Goal: Information Seeking & Learning: Learn about a topic

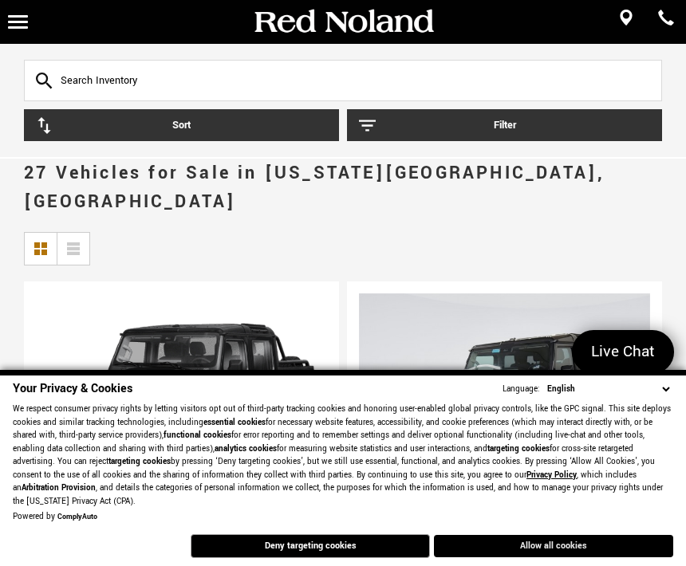
click at [558, 557] on button "Allow all cookies" at bounding box center [553, 546] width 239 height 22
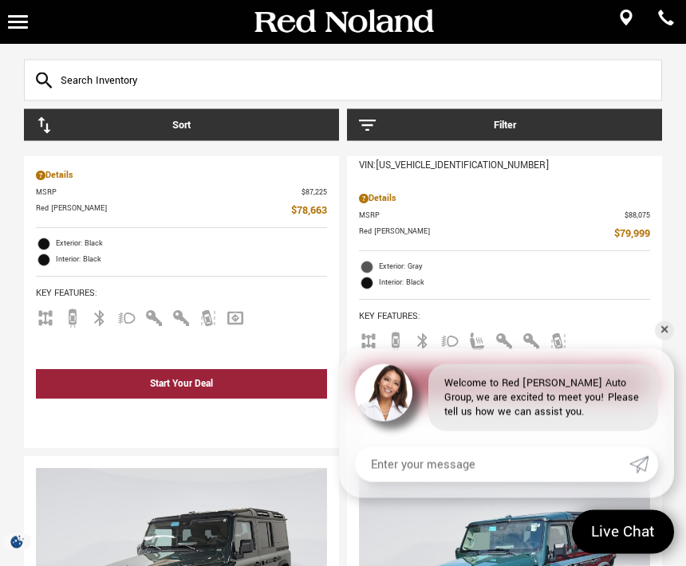
scroll to position [476, 0]
click at [664, 341] on link "✕" at bounding box center [664, 331] width 19 height 19
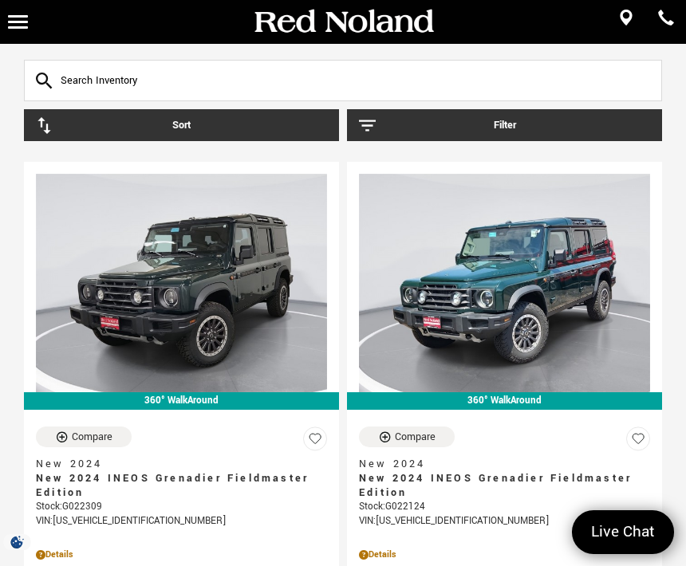
scroll to position [769, 0]
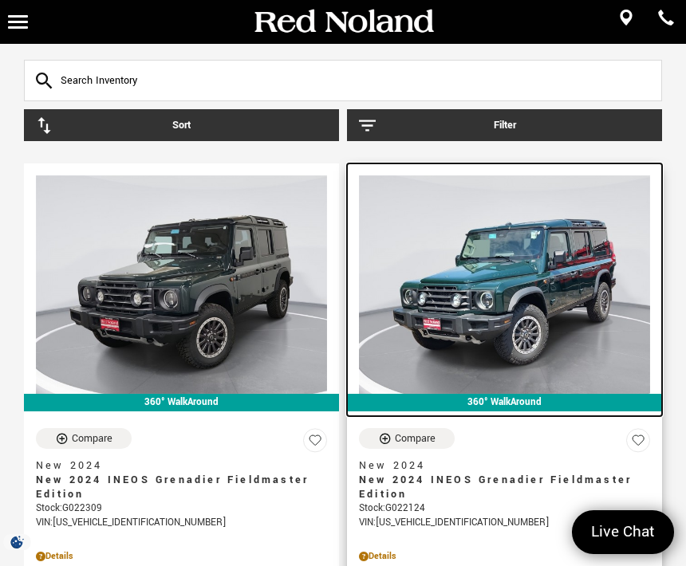
click at [538, 297] on img at bounding box center [504, 285] width 291 height 219
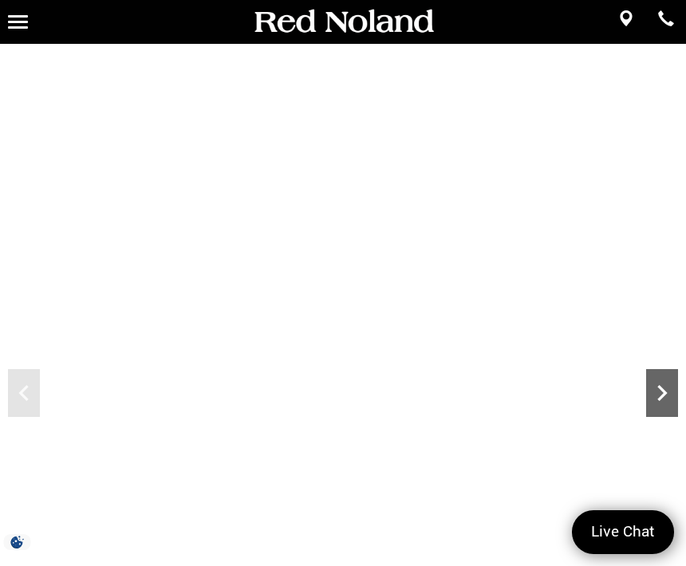
click at [657, 384] on icon "Next" at bounding box center [662, 393] width 32 height 32
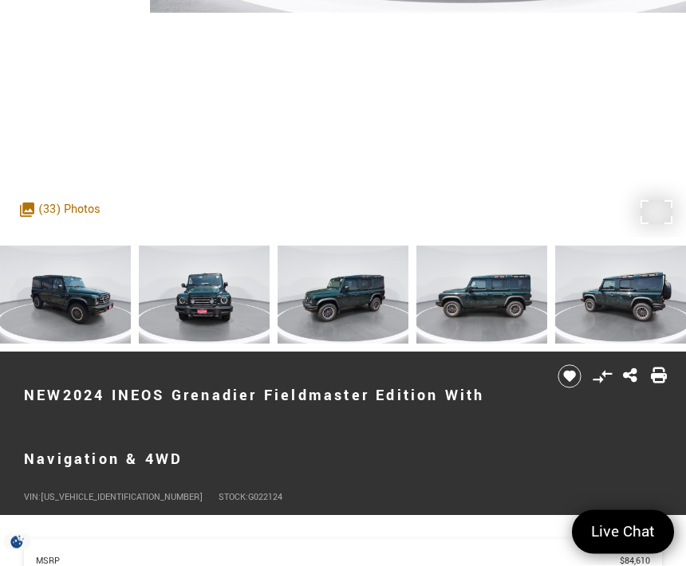
scroll to position [493, 0]
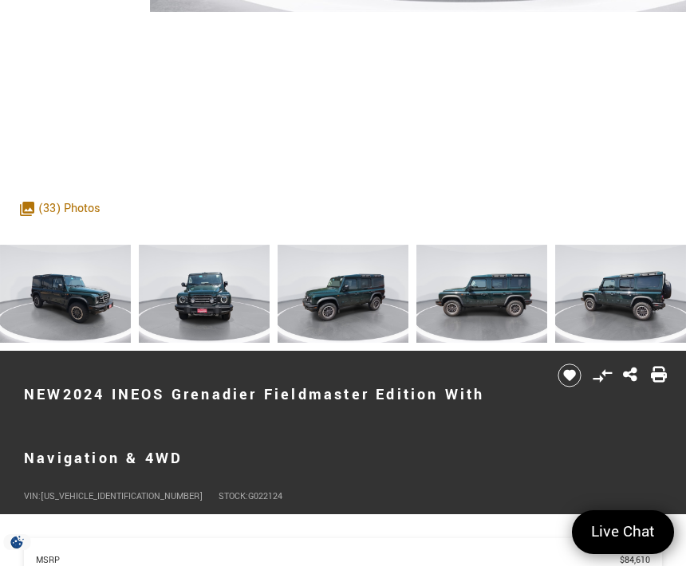
click at [204, 307] on img at bounding box center [204, 294] width 131 height 98
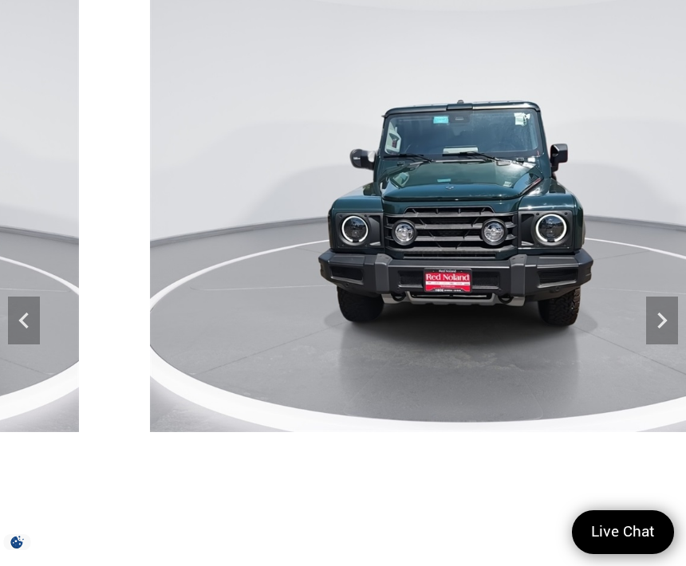
scroll to position [72, 0]
click at [661, 316] on icon "Next" at bounding box center [662, 322] width 10 height 16
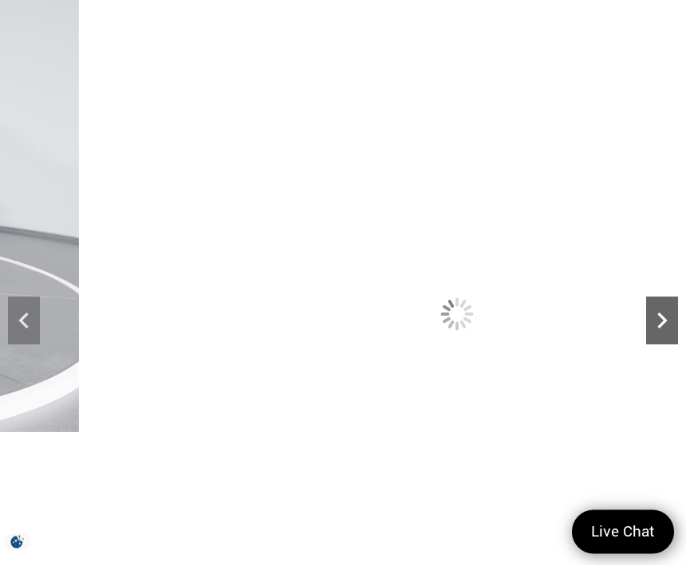
scroll to position [73, 0]
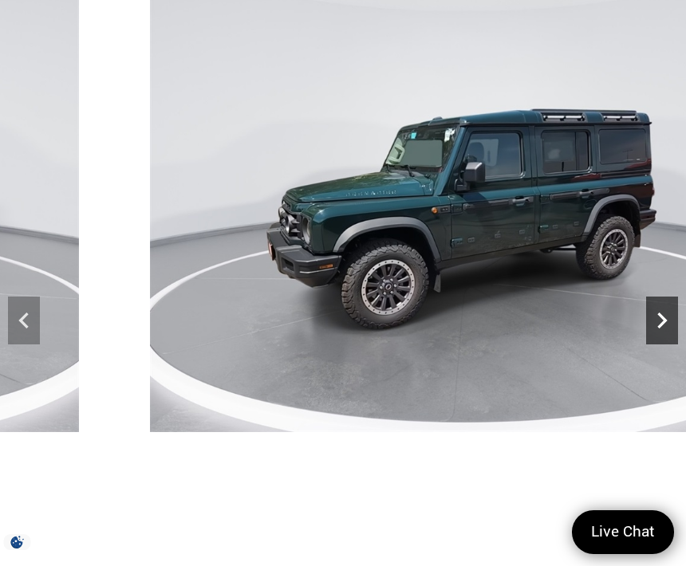
click at [662, 313] on icon "Next" at bounding box center [662, 321] width 32 height 32
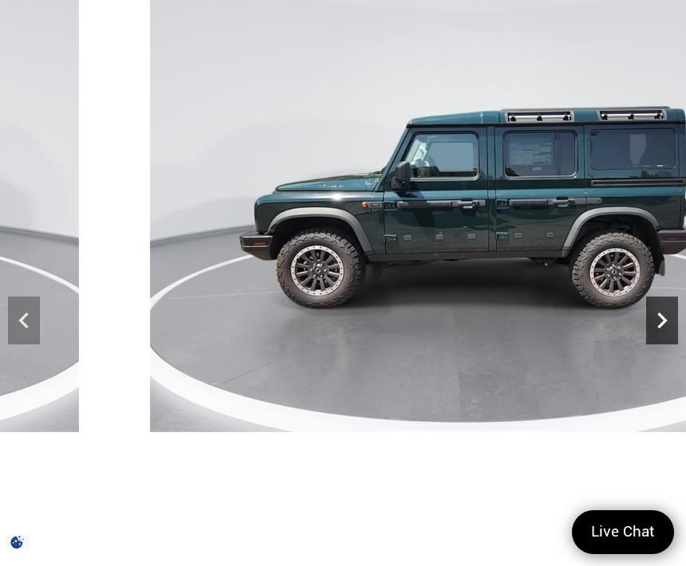
scroll to position [86, 0]
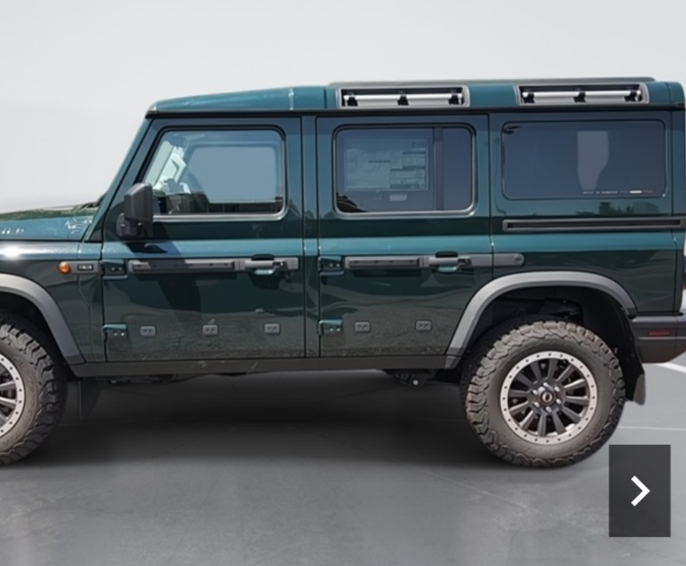
click at [657, 299] on icon "Next" at bounding box center [662, 307] width 10 height 16
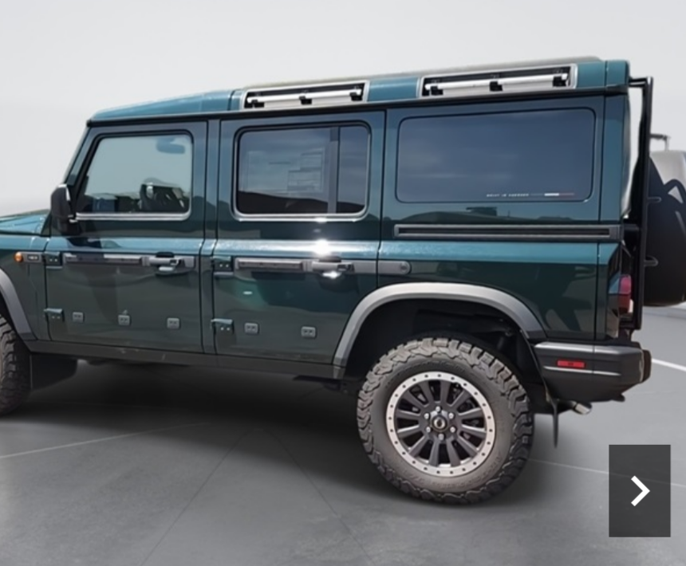
click at [657, 299] on icon "Next" at bounding box center [662, 307] width 10 height 16
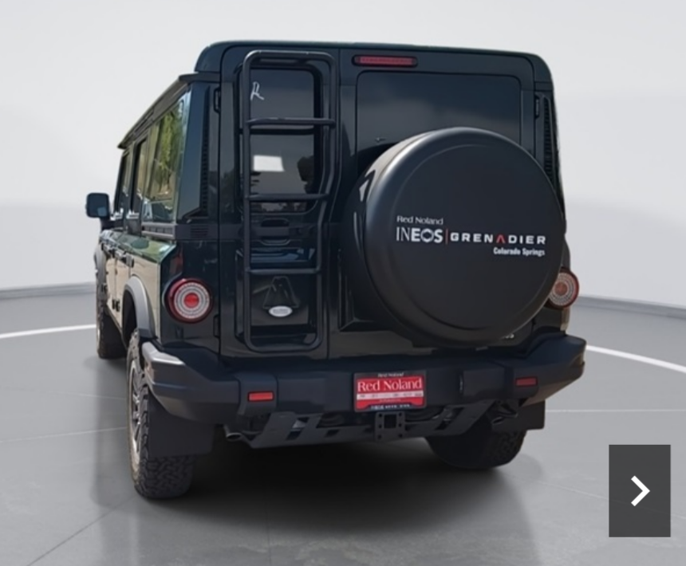
click at [646, 291] on icon "Next" at bounding box center [662, 307] width 32 height 32
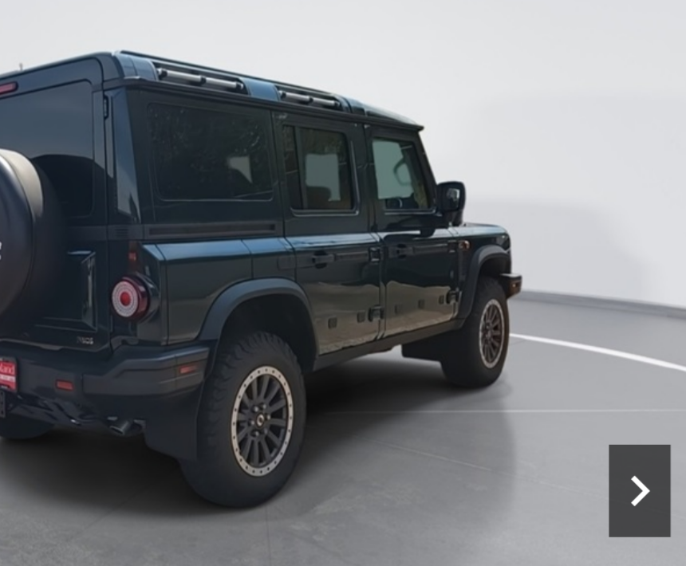
click at [646, 291] on icon "Next" at bounding box center [662, 307] width 32 height 32
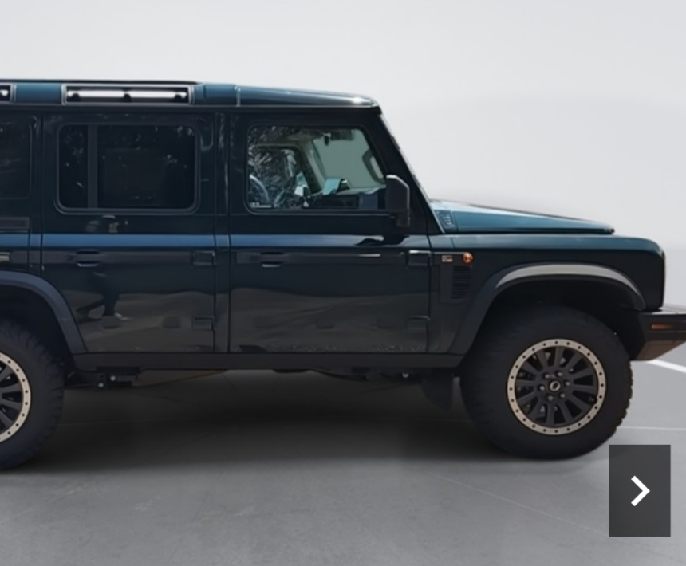
click at [657, 299] on icon "Next" at bounding box center [662, 307] width 10 height 16
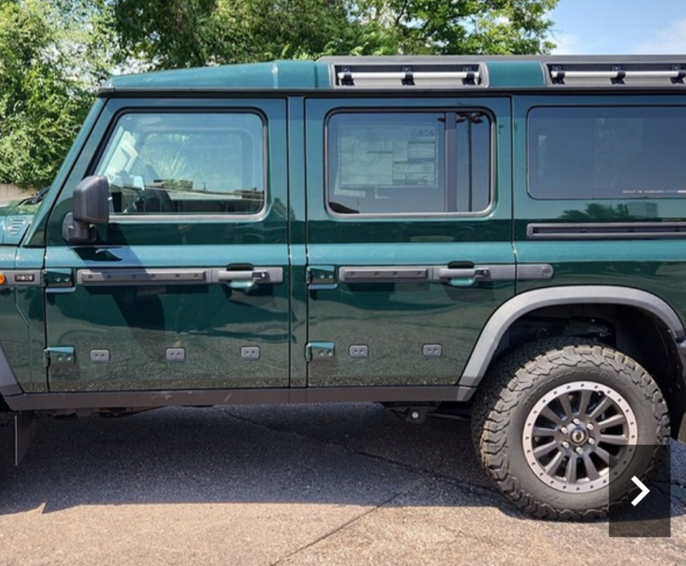
click at [657, 299] on icon "Next" at bounding box center [662, 307] width 10 height 16
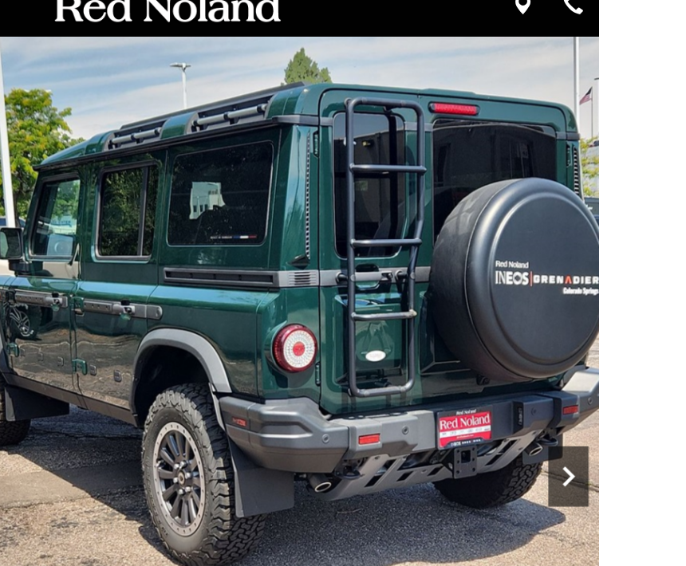
scroll to position [15, 0]
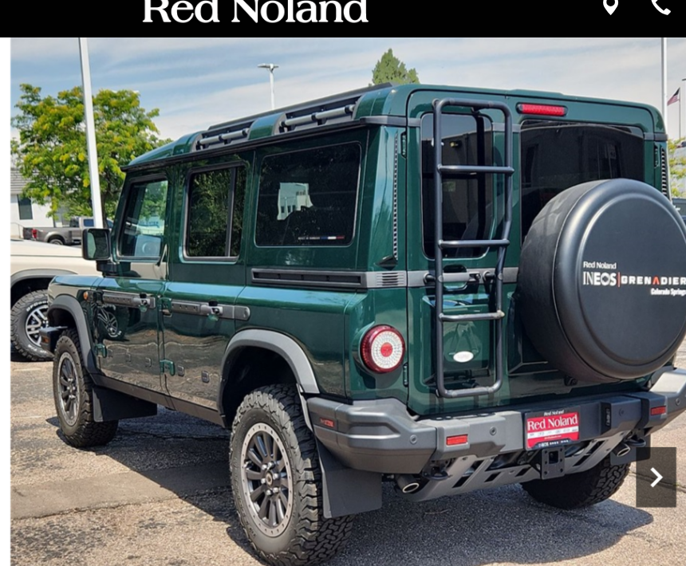
click at [646, 377] on icon "Next" at bounding box center [662, 378] width 32 height 32
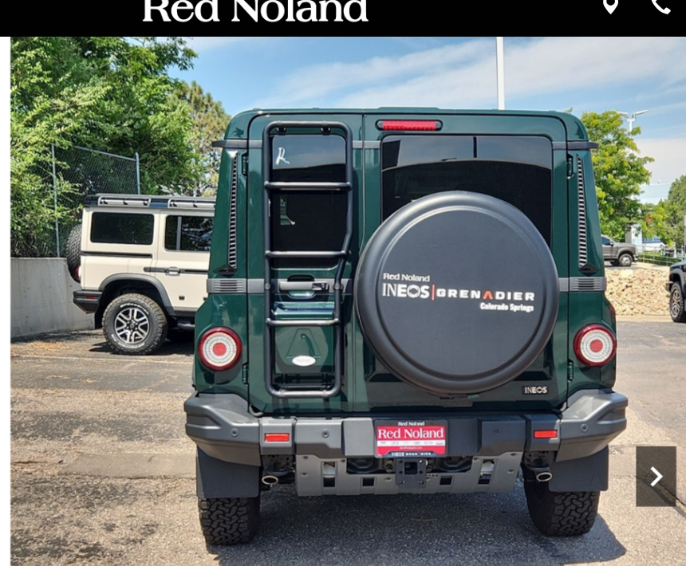
click at [646, 372] on icon "Next" at bounding box center [662, 378] width 32 height 32
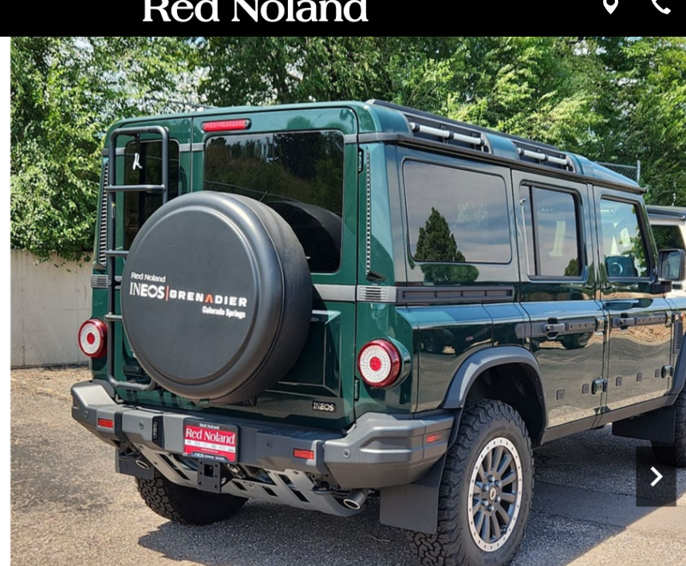
click at [646, 377] on icon "Next" at bounding box center [662, 378] width 32 height 32
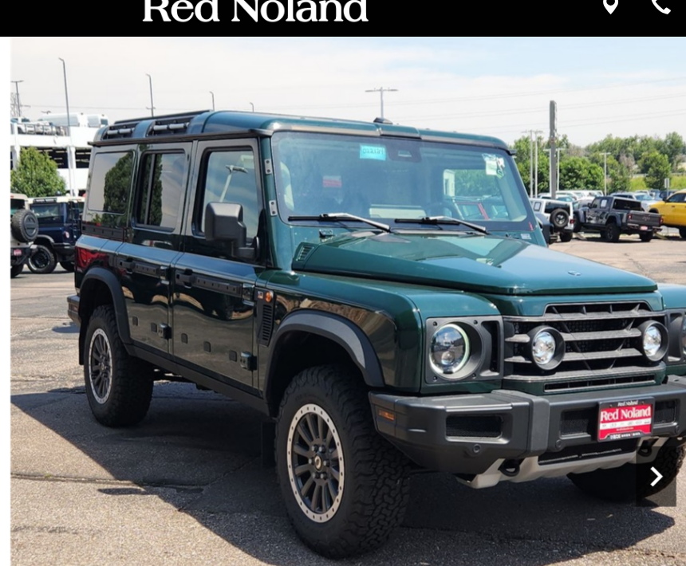
click at [646, 365] on icon "Next" at bounding box center [662, 378] width 32 height 32
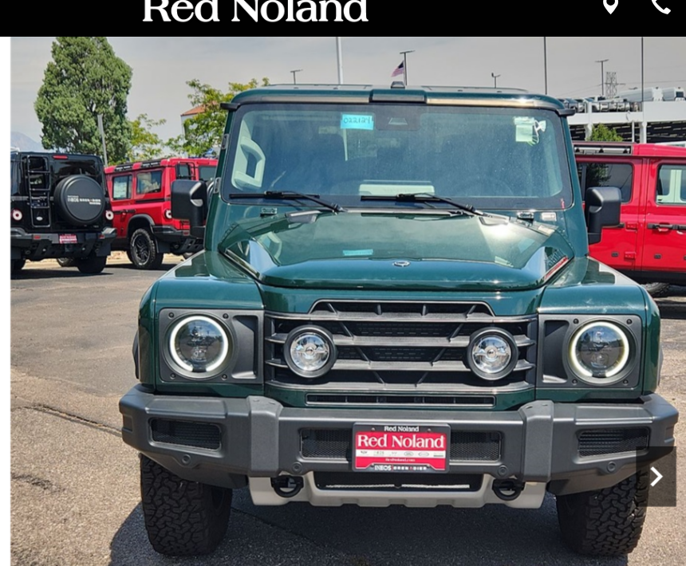
click at [646, 366] on icon "Next" at bounding box center [662, 378] width 32 height 32
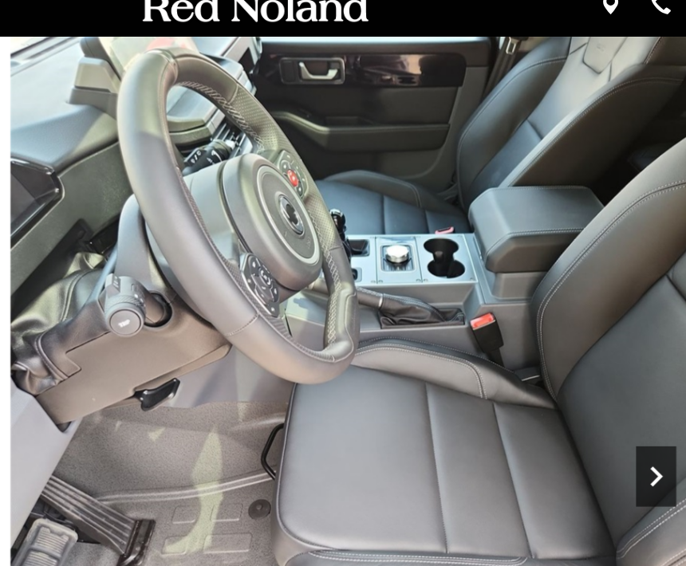
click at [646, 368] on icon "Next" at bounding box center [662, 378] width 32 height 32
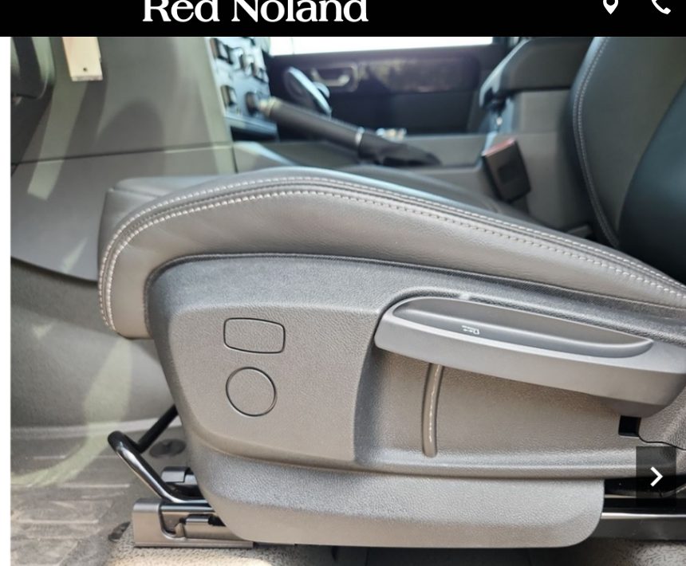
click at [646, 371] on icon "Next" at bounding box center [662, 378] width 32 height 32
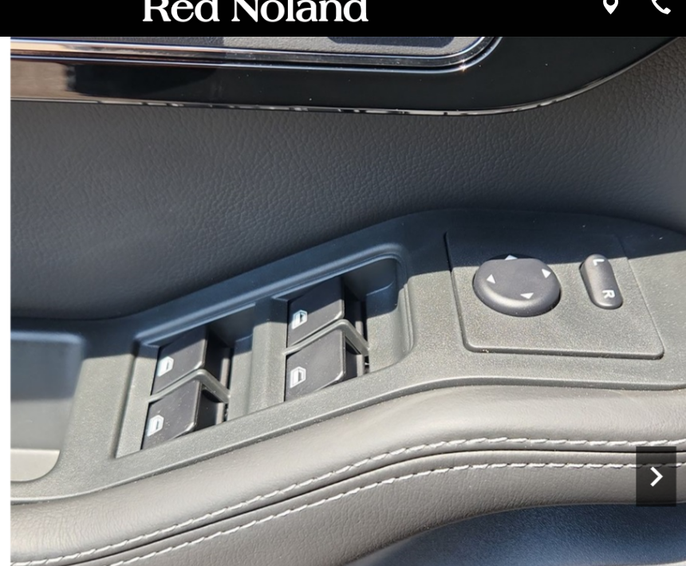
click at [657, 372] on icon "Next" at bounding box center [662, 378] width 10 height 16
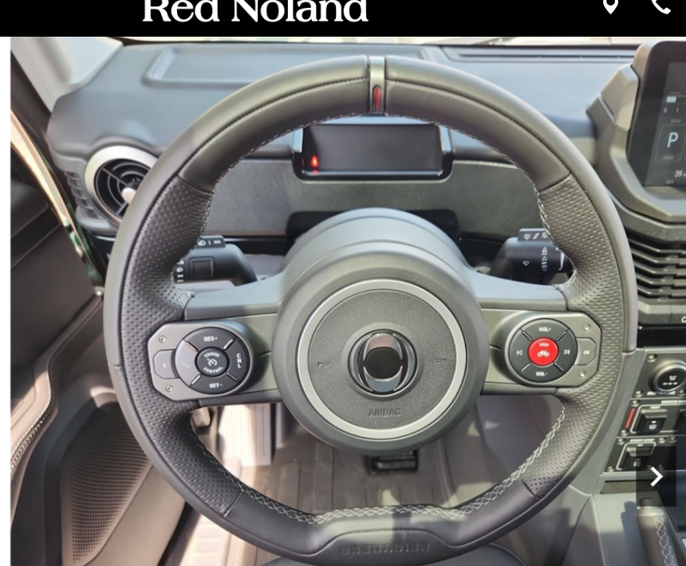
click at [646, 365] on icon "Next" at bounding box center [662, 378] width 32 height 32
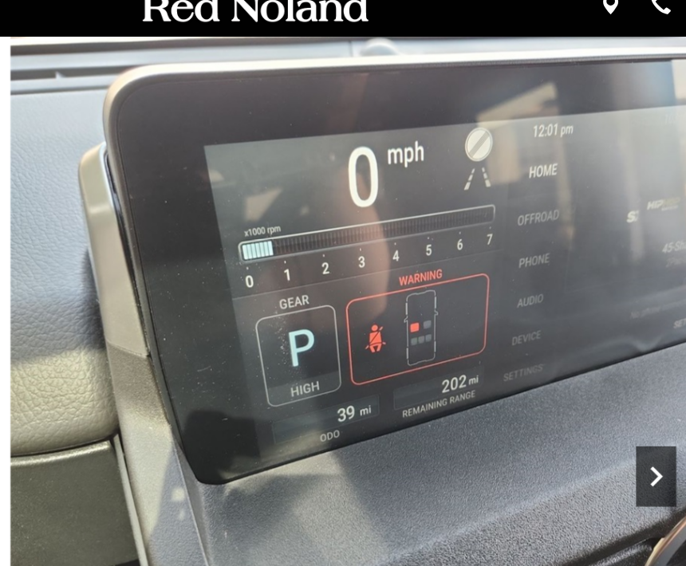
click at [646, 370] on icon "Next" at bounding box center [662, 378] width 32 height 32
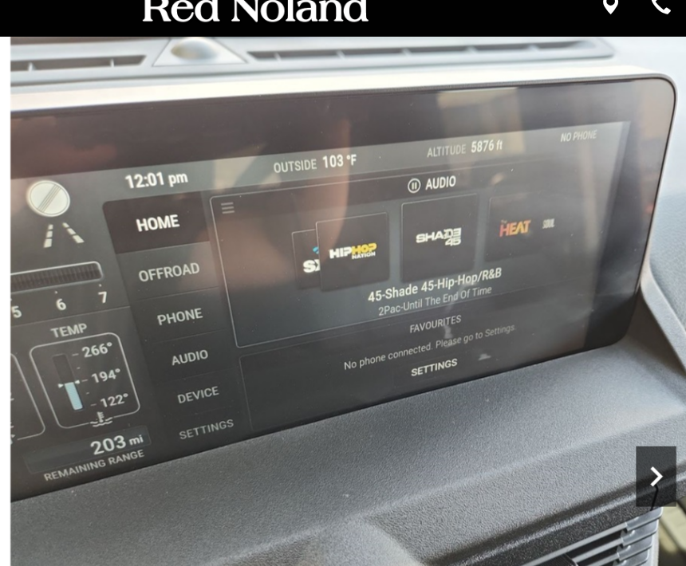
click at [646, 365] on icon "Next" at bounding box center [662, 378] width 32 height 32
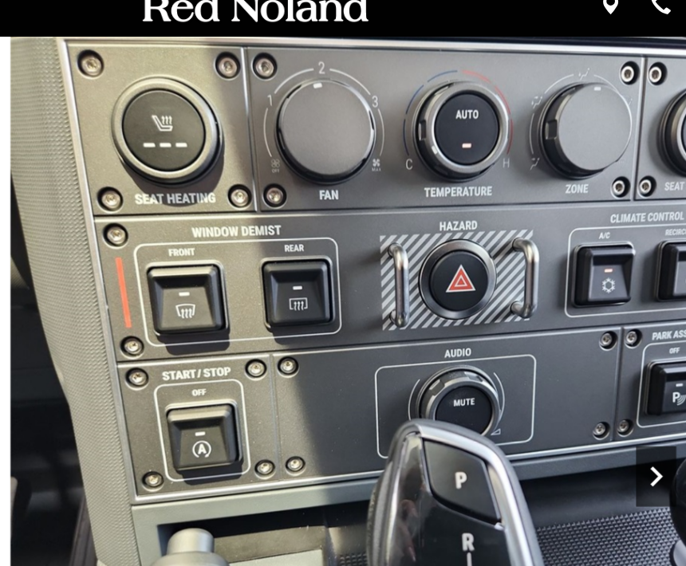
click at [646, 371] on icon "Next" at bounding box center [662, 378] width 32 height 32
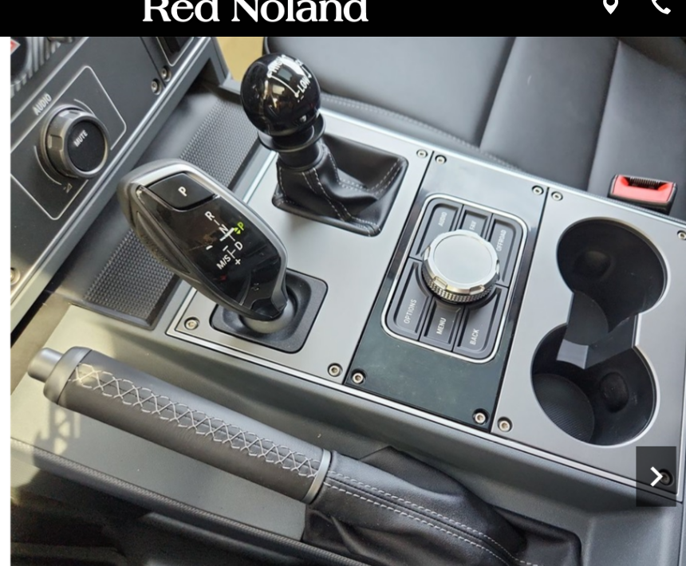
click at [646, 369] on icon "Next" at bounding box center [662, 378] width 32 height 32
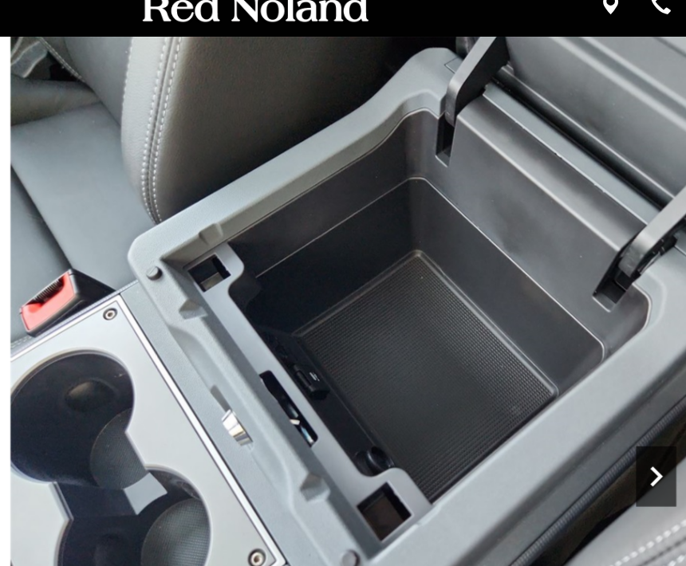
click at [646, 371] on icon "Next" at bounding box center [662, 378] width 32 height 32
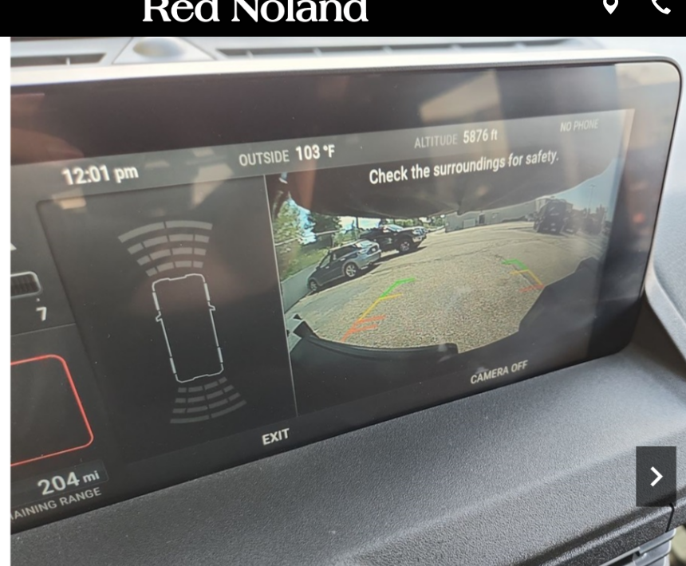
click at [646, 374] on icon "Next" at bounding box center [662, 378] width 32 height 32
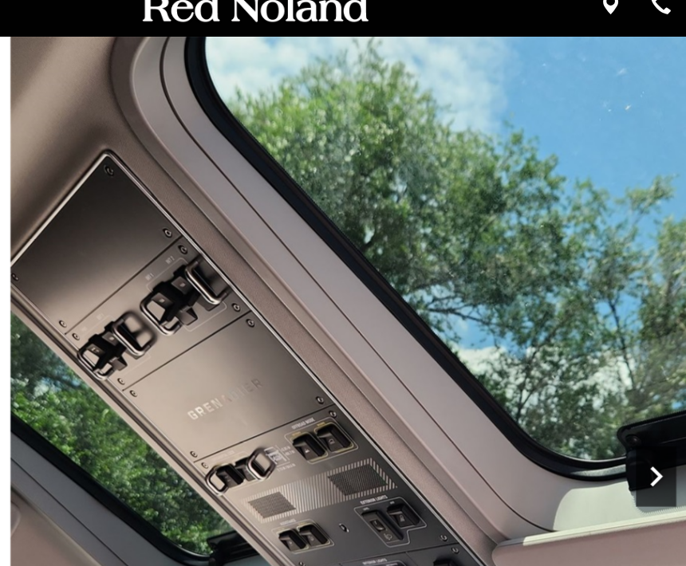
click at [646, 375] on icon "Next" at bounding box center [662, 378] width 32 height 32
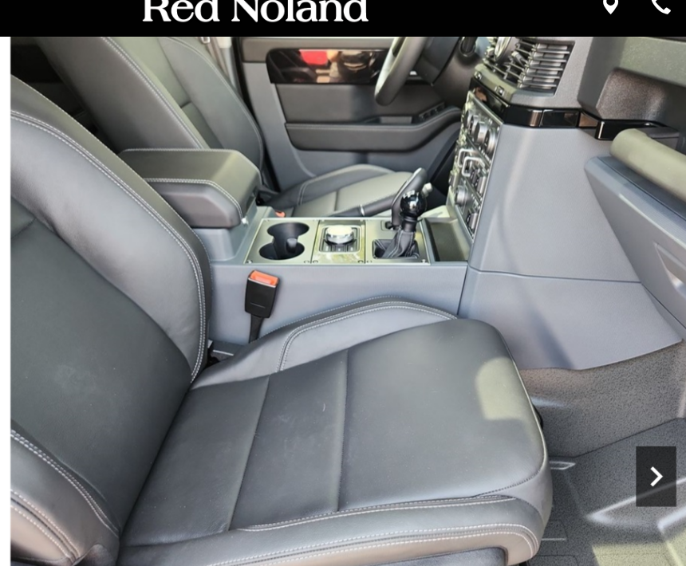
click at [646, 371] on icon "Next" at bounding box center [662, 378] width 32 height 32
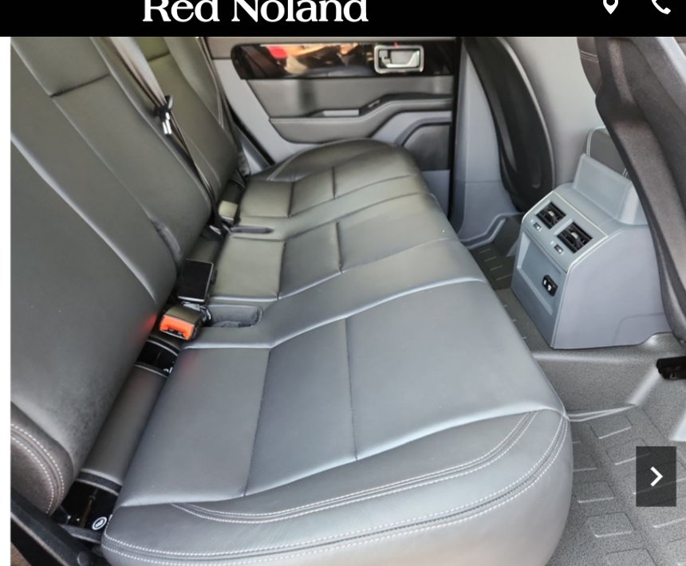
click at [657, 372] on icon "Next" at bounding box center [662, 378] width 10 height 16
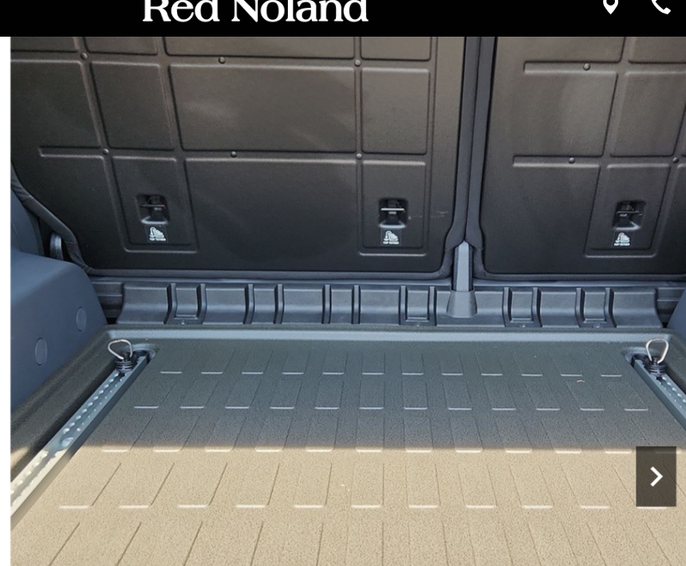
click at [646, 365] on icon "Next" at bounding box center [662, 378] width 32 height 32
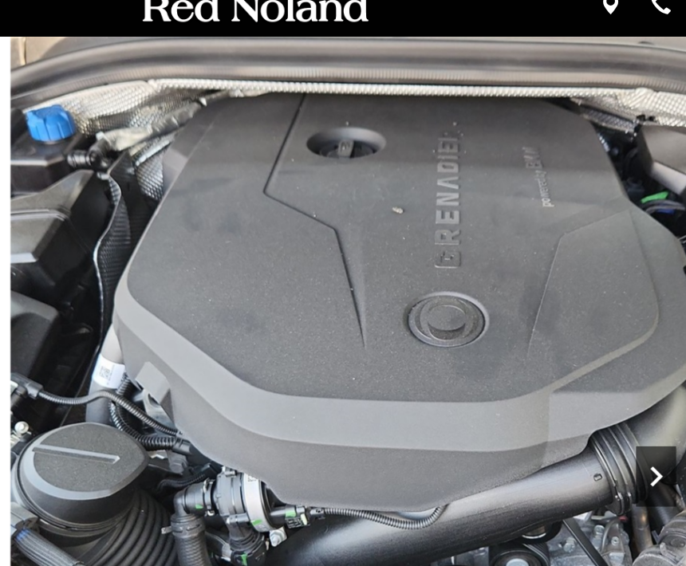
click at [646, 370] on icon "Next" at bounding box center [662, 378] width 32 height 32
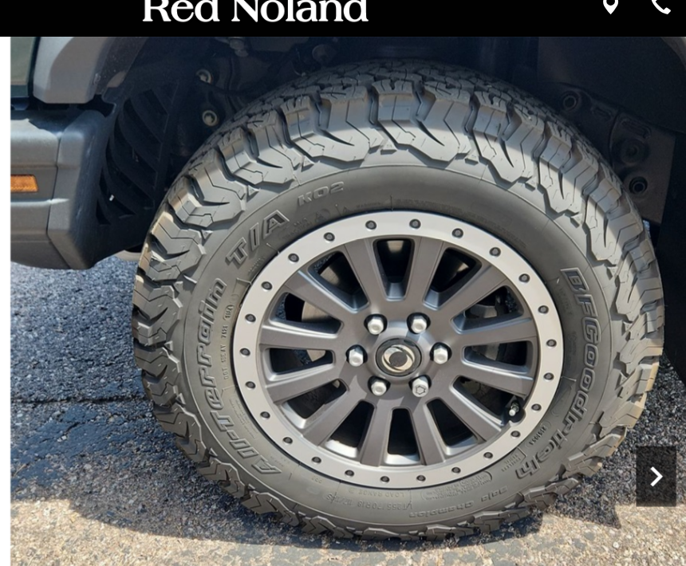
click at [646, 361] on div "Next" at bounding box center [662, 378] width 32 height 48
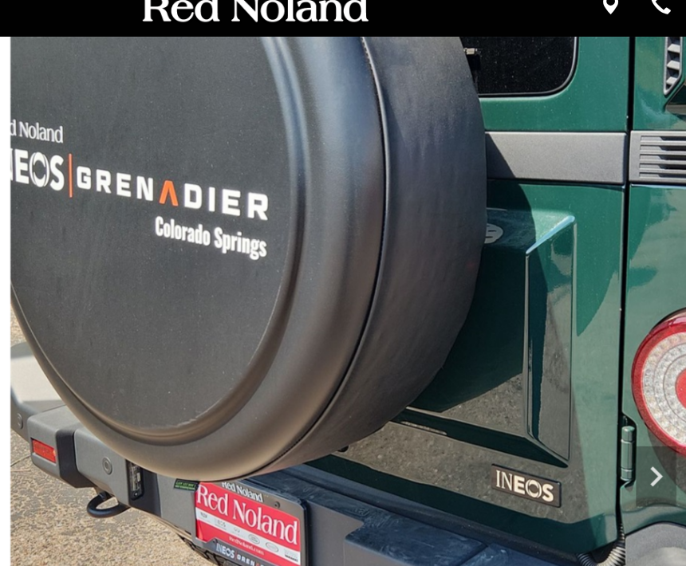
click at [357, 6] on div "MENU CALL US FIND US" at bounding box center [343, 7] width 686 height 44
